Goal: Task Accomplishment & Management: Manage account settings

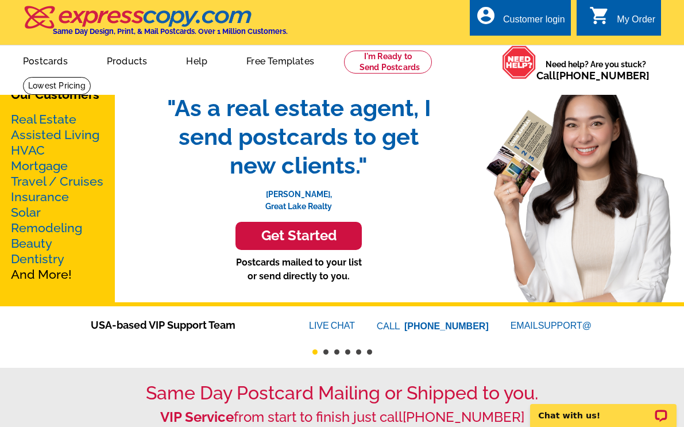
click at [519, 19] on div "Customer login" at bounding box center [534, 22] width 62 height 16
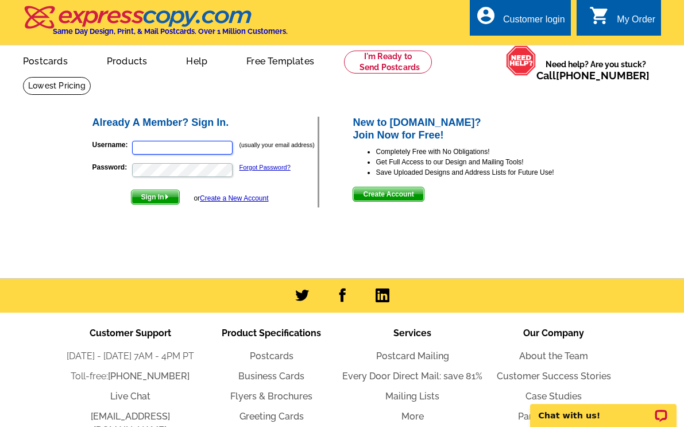
click at [178, 148] on input "Username:" at bounding box center [182, 148] width 101 height 14
type input "kirion@dynamitehorsemansupply.com"
click at [161, 198] on span "Sign In" at bounding box center [156, 197] width 48 height 14
